Goal: Navigation & Orientation: Find specific page/section

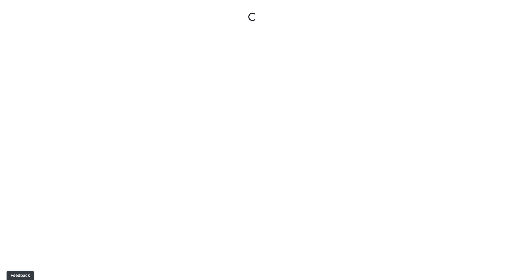
select select "ok5a3DN5DKaykbBBEtg6DG"
select select "wudMmRUKkNcJxyDemVtr2M"
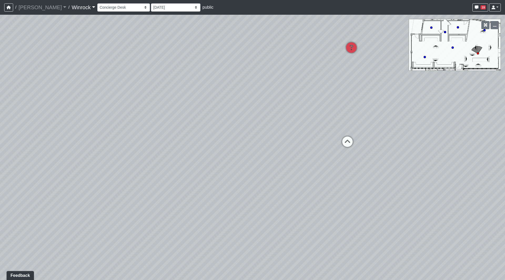
click at [72, 9] on link "Winrock" at bounding box center [83, 7] width 23 height 11
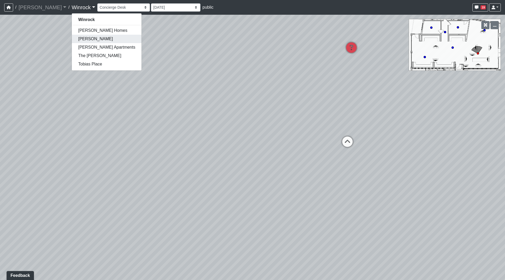
click at [72, 37] on link "[PERSON_NAME]" at bounding box center [107, 39] width 70 height 8
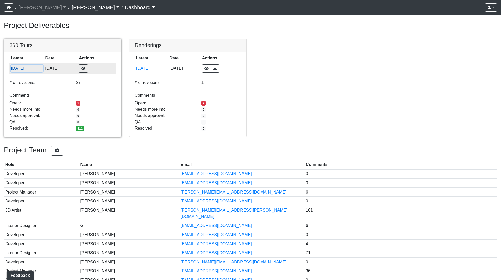
click at [21, 69] on button "[DATE]" at bounding box center [27, 68] width 32 height 7
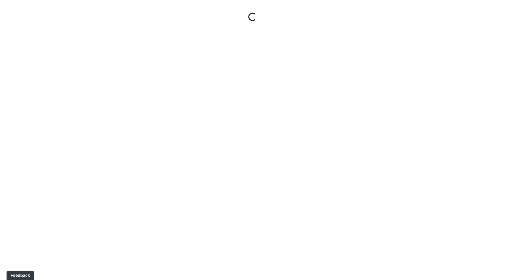
select select "5gMU6kj6d42dHxDJuu4MWA"
select select "f5vAoomM994SAFxC41qskH"
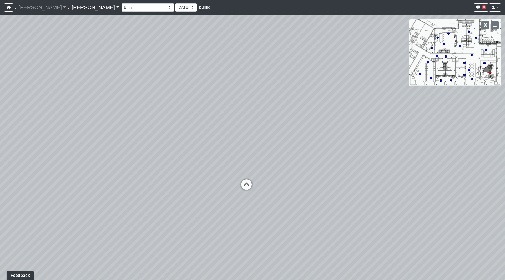
drag, startPoint x: 322, startPoint y: 167, endPoint x: 196, endPoint y: 141, distance: 129.1
click at [196, 141] on div "Loading... Seating Loading... Workroom Entry Loading... Exterior - Leasing Entr…" at bounding box center [252, 148] width 505 height 266
click at [122, 8] on select "Booth Clubroom Counter Coffee Bar Dining Room Hallway 1 TV Wall Windows Corn Ho…" at bounding box center [148, 7] width 53 height 8
click at [122, 3] on select "Booth Clubroom Counter Coffee Bar Dining Room Hallway 1 TV Wall Windows Corn Ho…" at bounding box center [148, 7] width 53 height 8
select select "f5fG1Tjsh9Bi13Xce8x3m5"
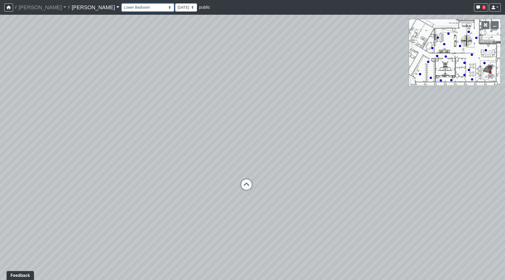
select select "pnh8f5S5HjU41T4ZphFfvd"
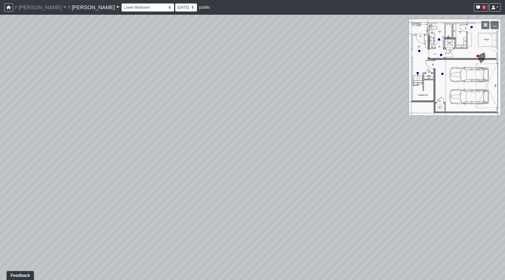
drag, startPoint x: 284, startPoint y: 143, endPoint x: 142, endPoint y: 90, distance: 151.1
click at [0, 75] on div "Loading... Seating Loading... Workroom Entry Loading... Exterior - Leasing Entr…" at bounding box center [252, 148] width 505 height 266
drag, startPoint x: 20, startPoint y: 111, endPoint x: 221, endPoint y: 125, distance: 201.8
click at [0, 124] on div "Loading... Seating Loading... Workroom Entry Loading... Exterior - Leasing Entr…" at bounding box center [252, 148] width 505 height 266
drag, startPoint x: 332, startPoint y: 124, endPoint x: 0, endPoint y: 153, distance: 333.2
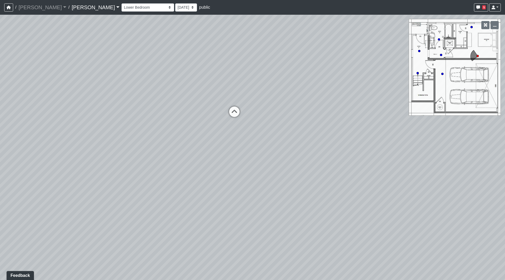
click at [0, 153] on div "Loading... Seating Loading... Workroom Entry Loading... Exterior - Leasing Entr…" at bounding box center [252, 148] width 505 height 266
click at [224, 136] on icon at bounding box center [225, 139] width 16 height 16
select select "9ziGZ1dGSwW1YaxRW2v3q1"
select select "pnh8f5S5HjU41T4ZphFfvd"
click at [264, 166] on icon at bounding box center [259, 167] width 16 height 16
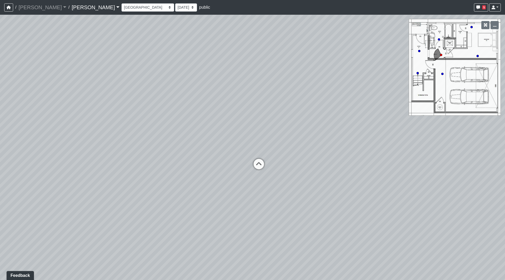
select select "tEcjLE2W3UMZNWa64wCZZs"
select select "pnh8f5S5HjU41T4ZphFfvd"
drag, startPoint x: 204, startPoint y: 133, endPoint x: 511, endPoint y: 153, distance: 306.7
click at [505, 153] on html "/ Ojala Ojala Loading... / Hayden Hayden Loading... Hayden Hayden Loading... Bo…" at bounding box center [252, 140] width 505 height 280
drag, startPoint x: 325, startPoint y: 157, endPoint x: 295, endPoint y: 148, distance: 31.1
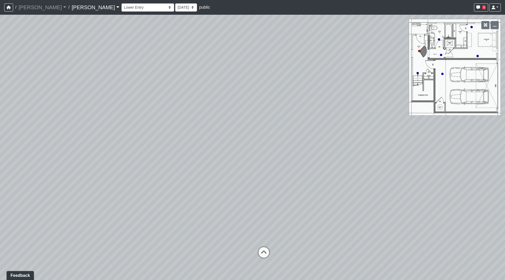
click at [301, 151] on div "Loading... Seating Loading... Workroom Entry Loading... Exterior - Leasing Entr…" at bounding box center [252, 148] width 505 height 266
click at [122, 8] on select "Booth Clubroom Counter Coffee Bar Dining Room Hallway 1 TV Wall Windows Corn Ho…" at bounding box center [148, 7] width 53 height 8
click at [122, 3] on select "Booth Clubroom Counter Coffee Bar Dining Room Hallway 1 TV Wall Windows Corn Ho…" at bounding box center [148, 7] width 53 height 8
select select "leasing-booth-2"
select select "pnh8f5S5HjU41T4ZphFfvd"
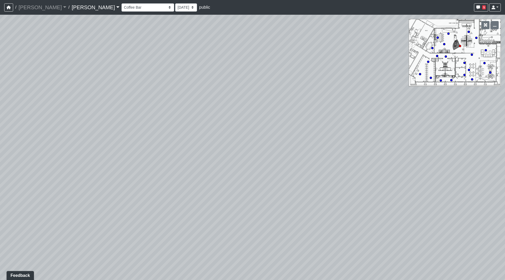
drag, startPoint x: 304, startPoint y: 120, endPoint x: 67, endPoint y: 87, distance: 239.4
click at [67, 87] on div "Loading... Seating Loading... Workroom Entry Loading... Exterior - Leasing Entr…" at bounding box center [252, 148] width 505 height 266
click at [112, 13] on nav "/ Ojala Ojala Loading... / Hayden Hayden Loading... Hayden Hayden Loading... Bo…" at bounding box center [252, 7] width 505 height 15
click at [122, 8] on select "Booth Clubroom Counter Coffee Bar Dining Room Hallway 1 TV Wall Windows Corn Ho…" at bounding box center [148, 7] width 53 height 8
click at [122, 3] on select "Booth Clubroom Counter Coffee Bar Dining Room Hallway 1 TV Wall Windows Corn Ho…" at bounding box center [148, 7] width 53 height 8
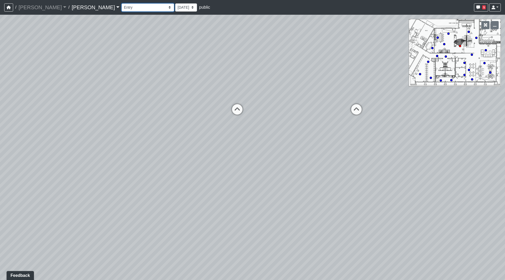
select select "iqkiBnBR89uQ4fgTdbcSCK"
select select "pnh8f5S5HjU41T4ZphFfvd"
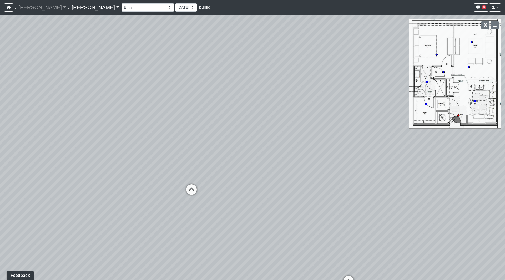
drag, startPoint x: 237, startPoint y: 176, endPoint x: 147, endPoint y: 167, distance: 90.0
click at [147, 166] on div "Loading... Seating Loading... Workroom Entry Loading... Exterior - Leasing Entr…" at bounding box center [252, 148] width 505 height 266
drag, startPoint x: 233, startPoint y: 168, endPoint x: 363, endPoint y: 172, distance: 129.8
click at [363, 172] on div "Loading... Seating Loading... Workroom Entry Loading... Exterior - Leasing Entr…" at bounding box center [252, 148] width 505 height 266
drag, startPoint x: 266, startPoint y: 62, endPoint x: 165, endPoint y: 64, distance: 100.8
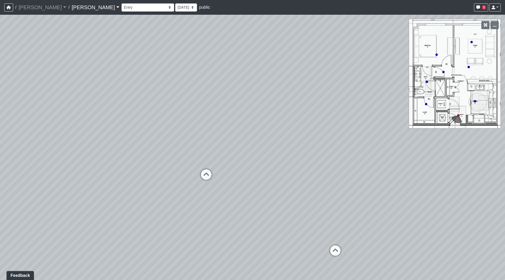
click at [0, 20] on div "Loading... Seating Loading... Workroom Entry Loading... Exterior - Leasing Entr…" at bounding box center [252, 148] width 505 height 266
drag, startPoint x: 320, startPoint y: 96, endPoint x: 184, endPoint y: 95, distance: 136.3
click at [193, 96] on div "Loading... Seating Loading... Workroom Entry Loading... Exterior - Leasing Entr…" at bounding box center [252, 148] width 505 height 266
click at [122, 12] on div "Booth Clubroom Counter Coffee Bar Dining Room Hallway 1 TV Wall Windows Corn Ho…" at bounding box center [312, 7] width 380 height 10
click at [122, 11] on select "Booth Clubroom Counter Coffee Bar Dining Room Hallway 1 TV Wall Windows Corn Ho…" at bounding box center [148, 7] width 53 height 8
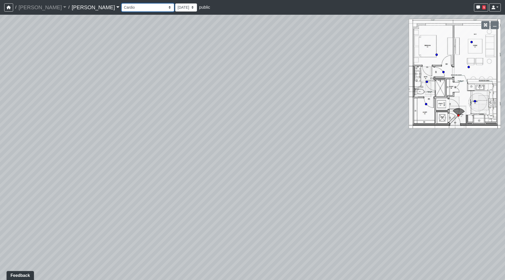
click at [122, 3] on select "Booth Clubroom Counter Coffee Bar Dining Room Hallway 1 TV Wall Windows Corn Ho…" at bounding box center [148, 7] width 53 height 8
select select "3BxUjb5zriVg1QNCFuxpPE"
select select "pnh8f5S5HjU41T4ZphFfvd"
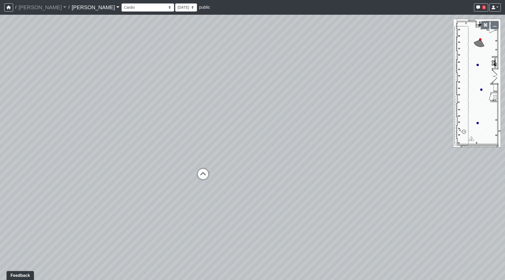
drag, startPoint x: 310, startPoint y: 159, endPoint x: 246, endPoint y: 109, distance: 81.8
click at [246, 109] on div "Loading... Seating Loading... Workroom Entry Loading... Exterior - Leasing Entr…" at bounding box center [252, 148] width 505 height 266
